Goal: Ask a question

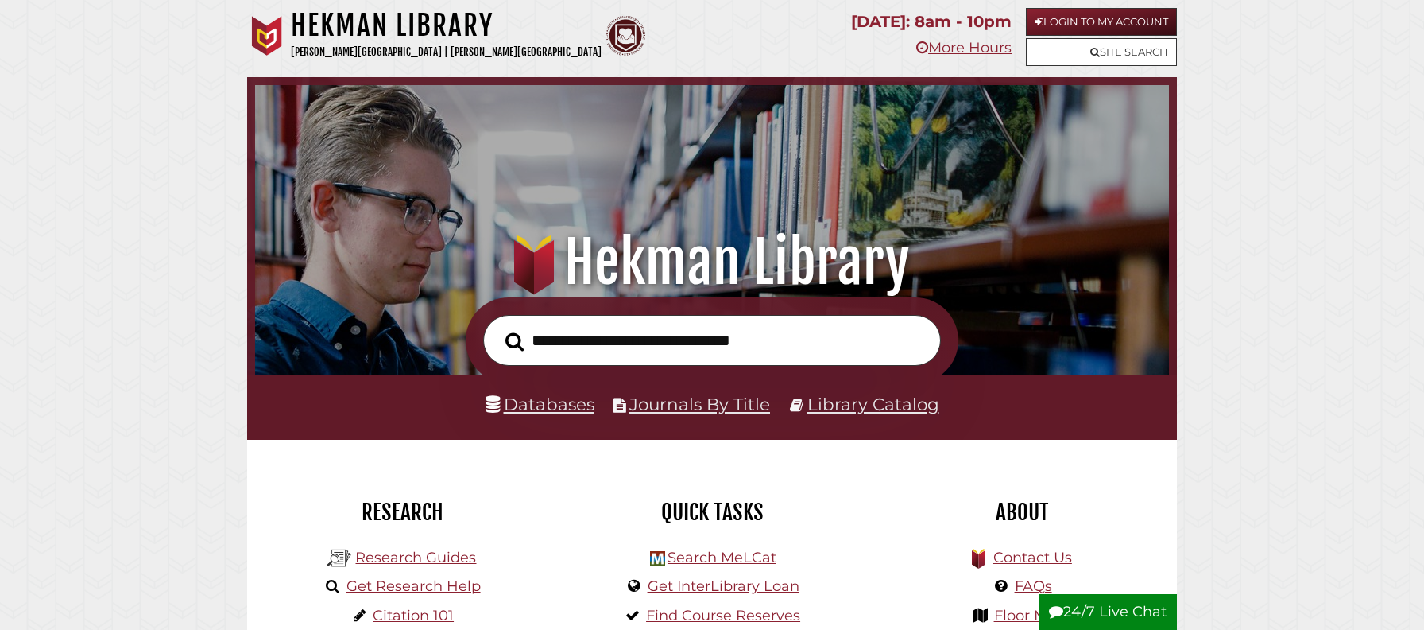
click at [1138, 37] on div "Login to My Account Site Search" at bounding box center [1101, 38] width 151 height 61
click at [1134, 50] on link "Site Search" at bounding box center [1101, 52] width 151 height 28
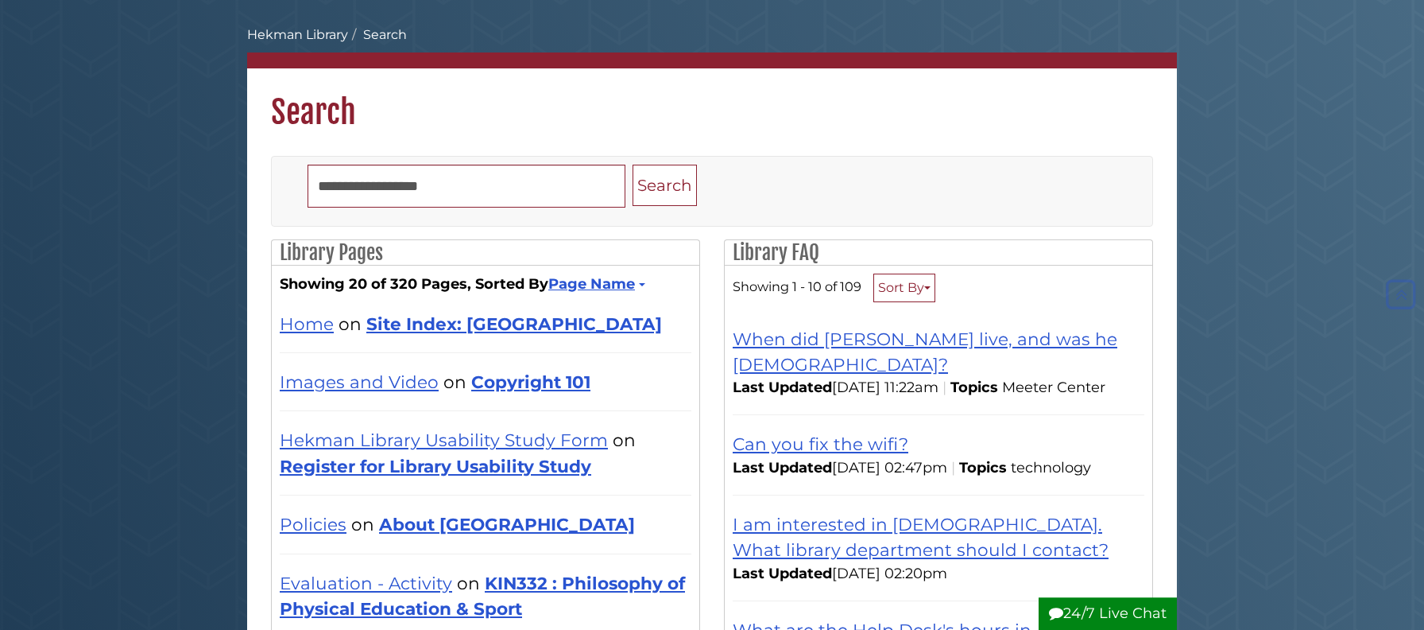
scroll to position [61, 0]
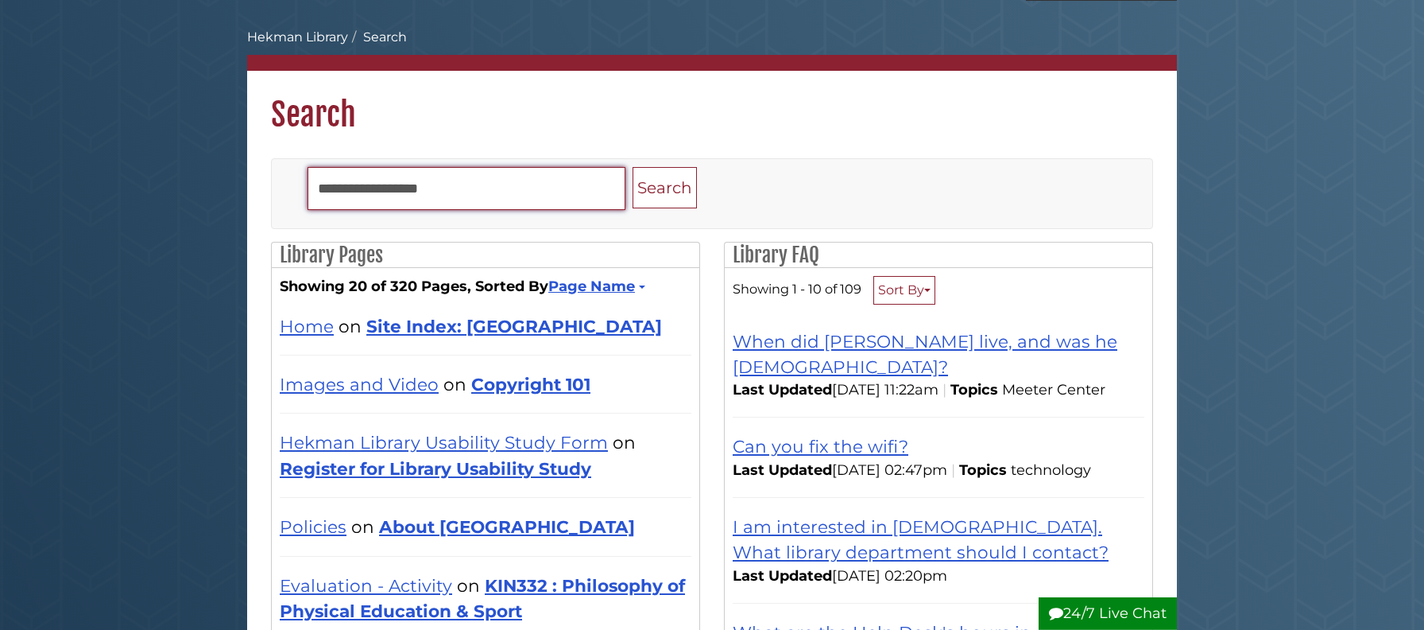
click at [450, 195] on input "Search" at bounding box center [467, 188] width 318 height 43
type input "*****"
click at [633, 167] on button "Search" at bounding box center [665, 188] width 64 height 42
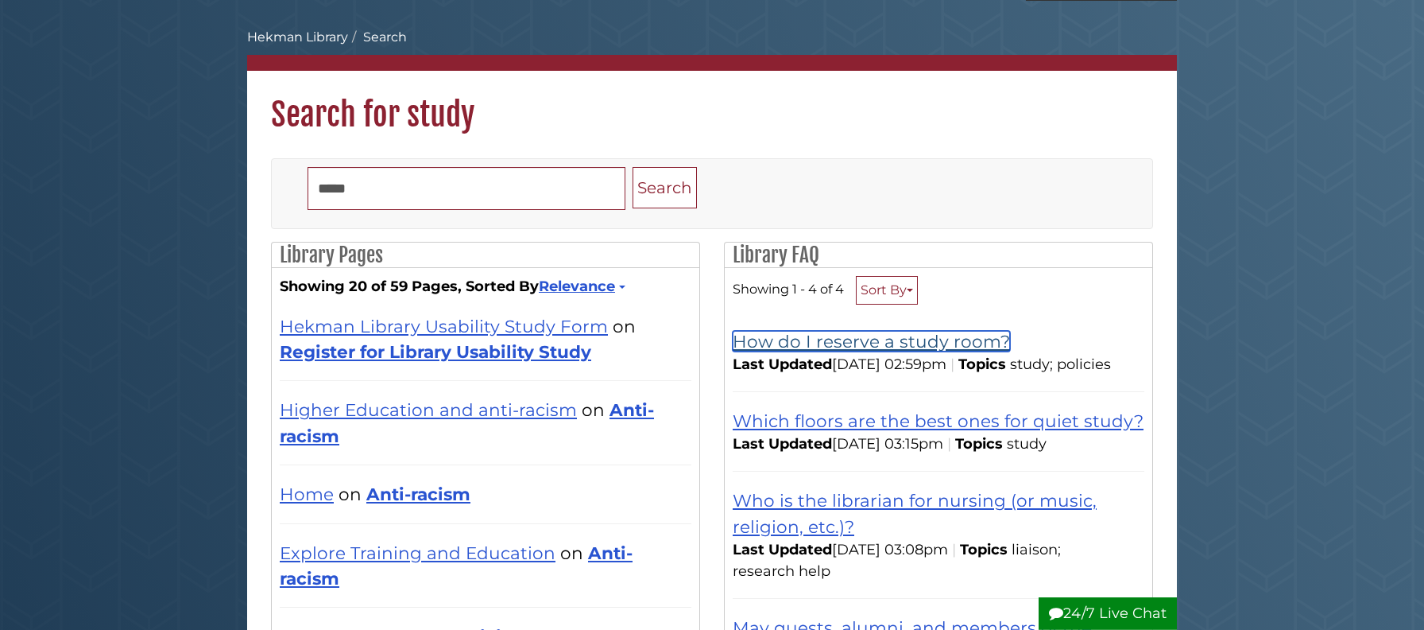
click at [874, 351] on link "How do I reserve a study room?" at bounding box center [871, 341] width 277 height 21
